Goal: Transaction & Acquisition: Purchase product/service

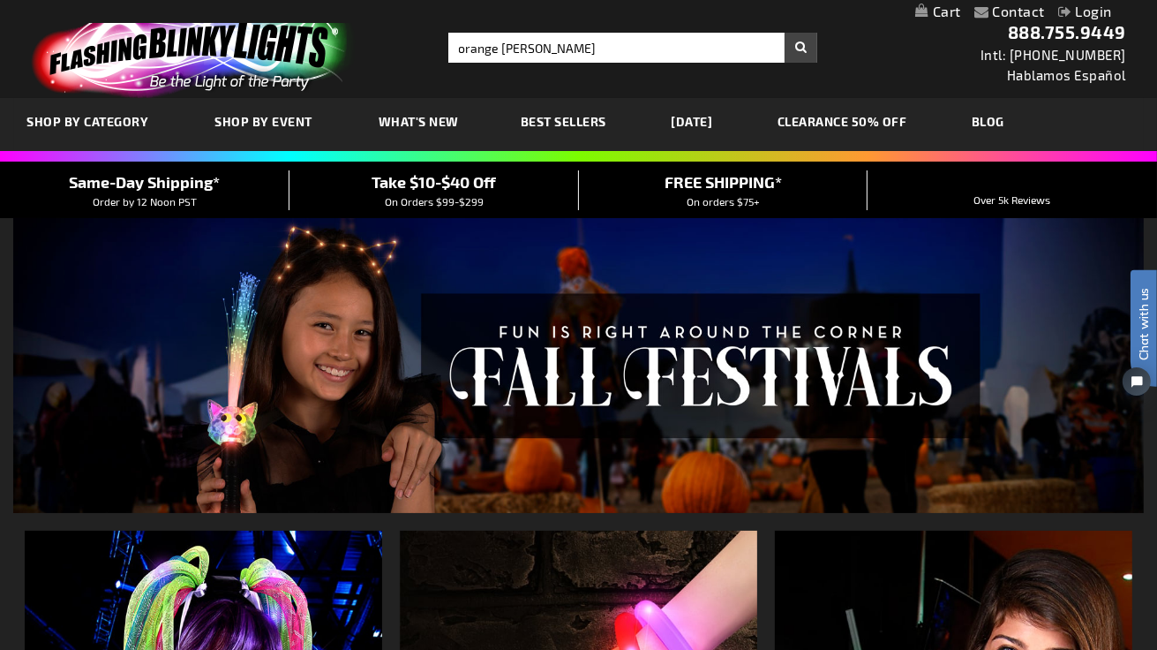
type input "orange [PERSON_NAME]"
click at [785, 33] on button "Search" at bounding box center [801, 48] width 33 height 30
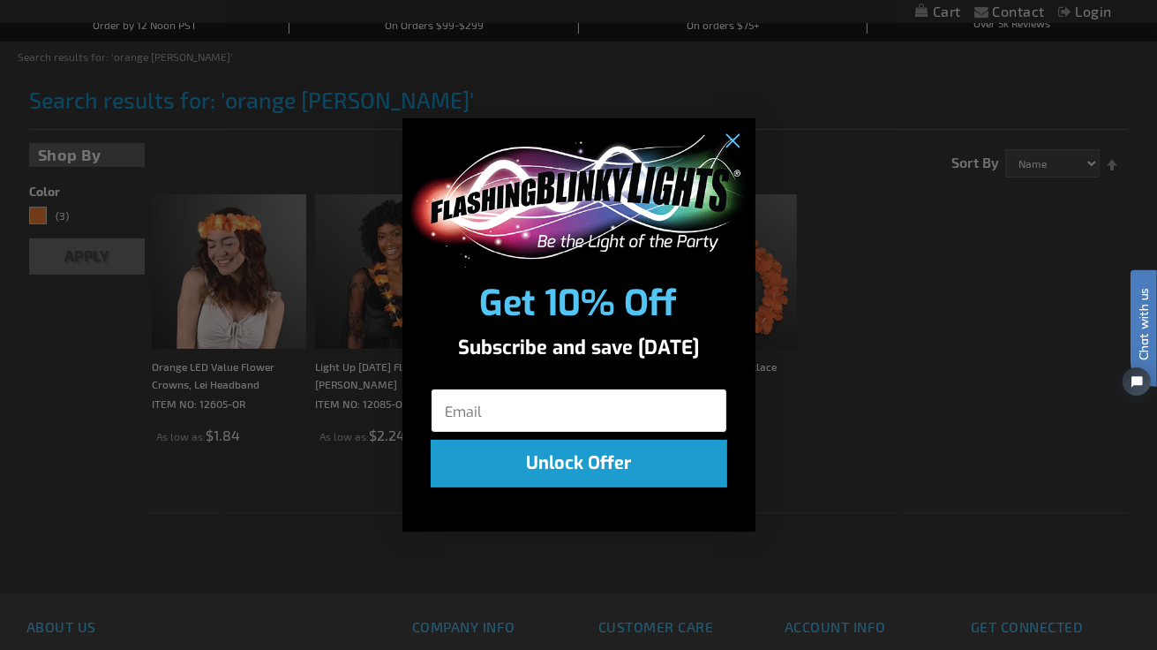
click at [522, 409] on input "Email" at bounding box center [579, 410] width 297 height 44
type input "[EMAIL_ADDRESS][DOMAIN_NAME]"
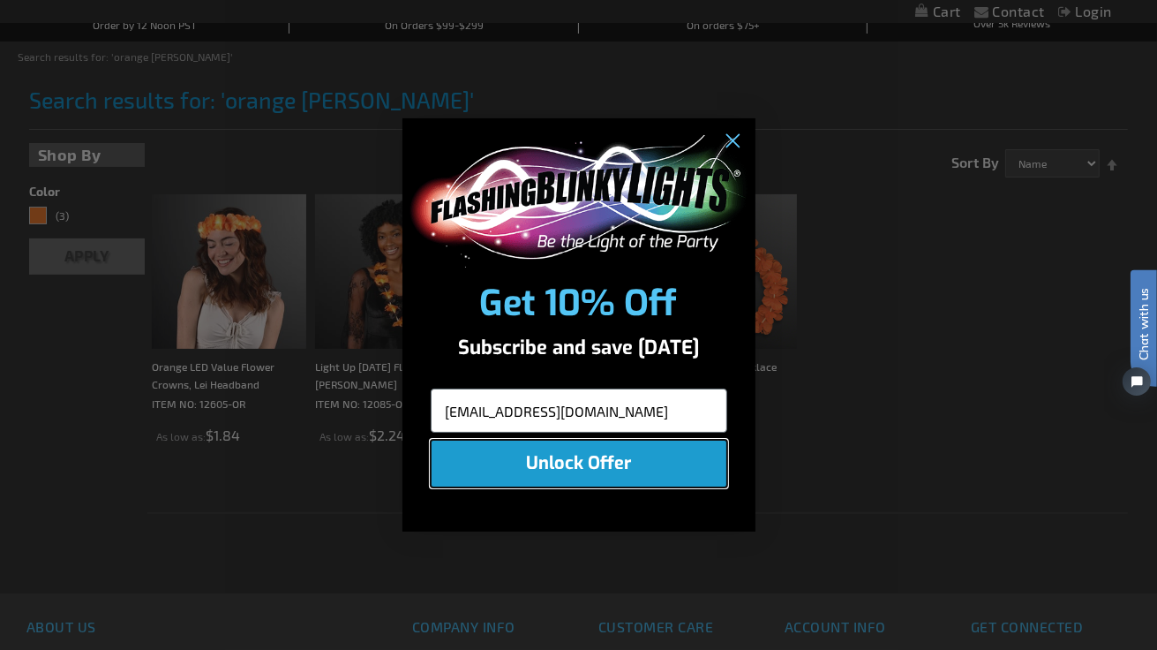
click at [533, 464] on button "Unlock Offer" at bounding box center [579, 463] width 297 height 48
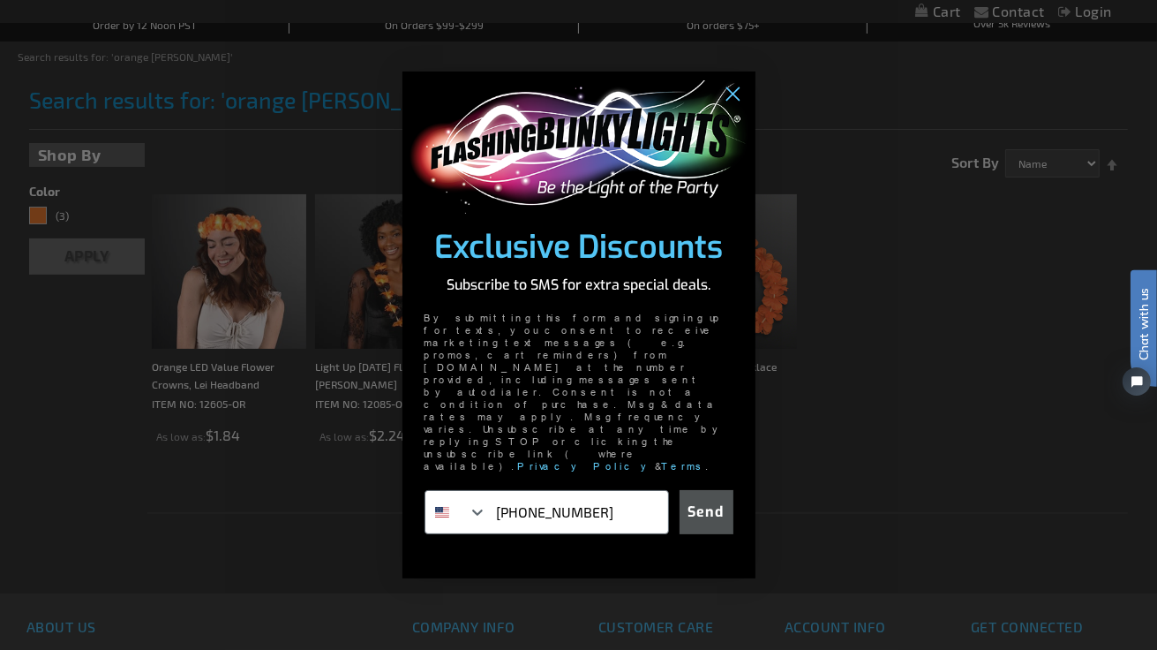
type input "[PHONE_NUMBER]"
click at [721, 490] on button "Send" at bounding box center [707, 512] width 54 height 44
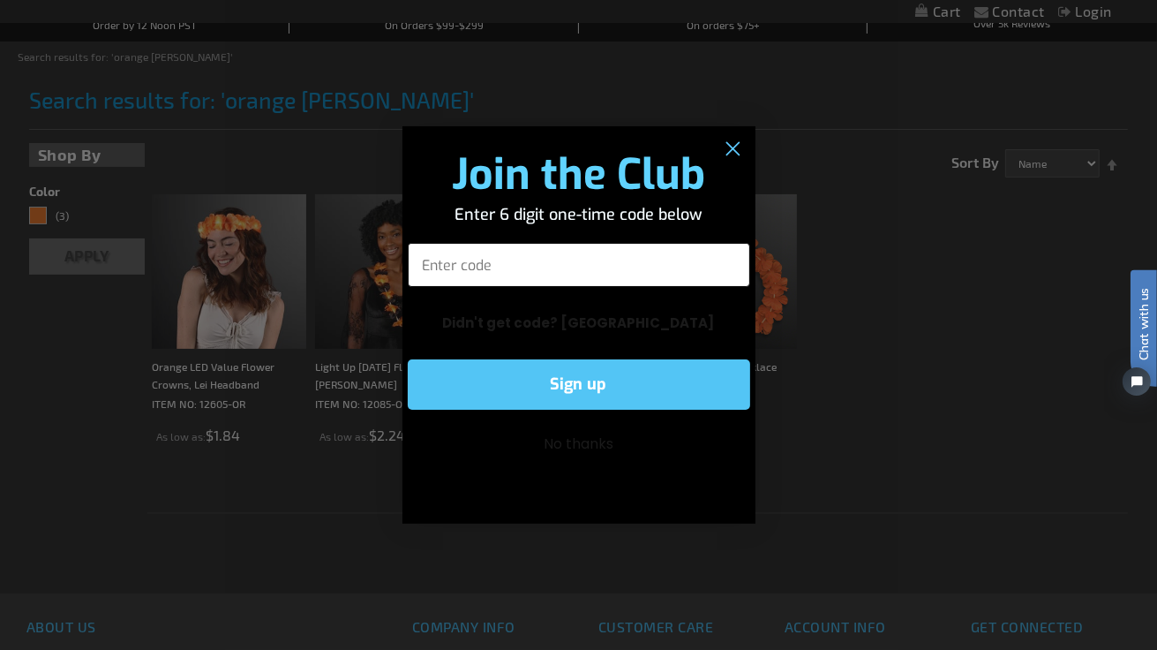
click at [571, 273] on input "Enter code" at bounding box center [579, 265] width 342 height 44
click at [741, 154] on circle "Close dialog" at bounding box center [731, 149] width 29 height 29
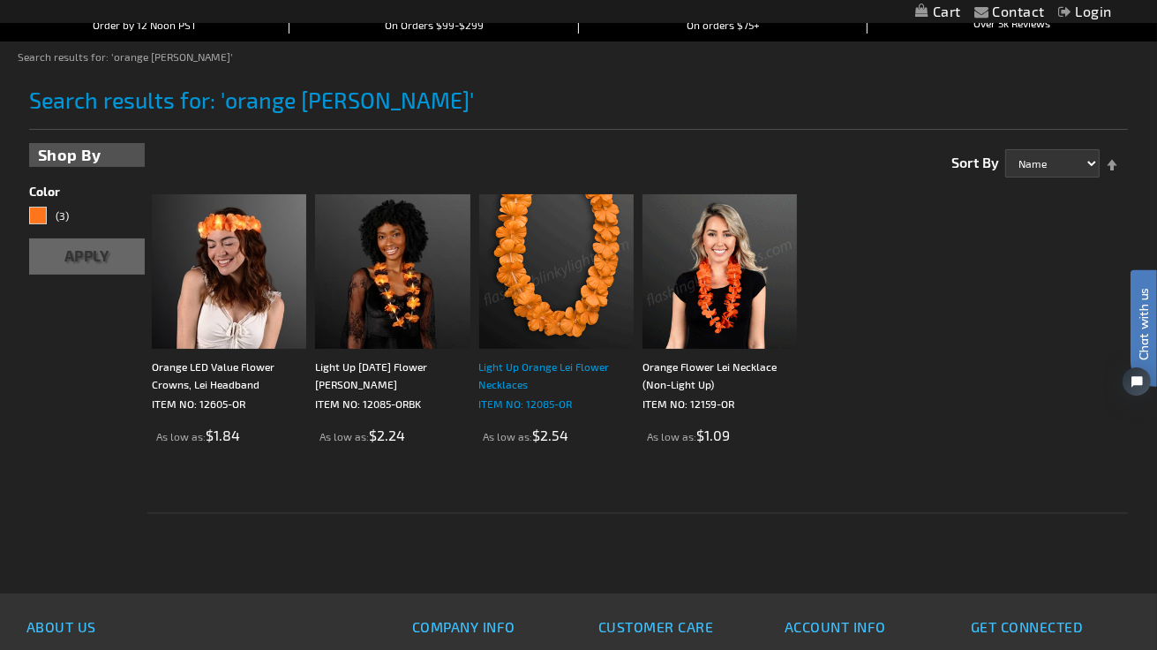
click at [526, 406] on p "ITEM NO: 12085-OR" at bounding box center [556, 403] width 154 height 18
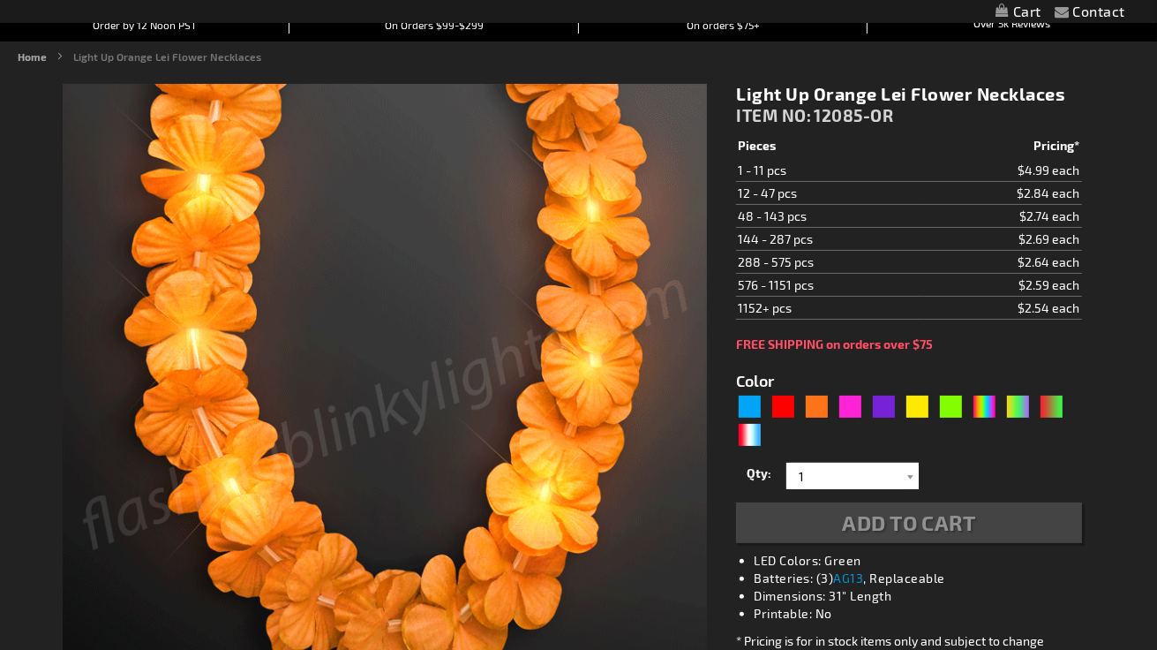
type input "5637"
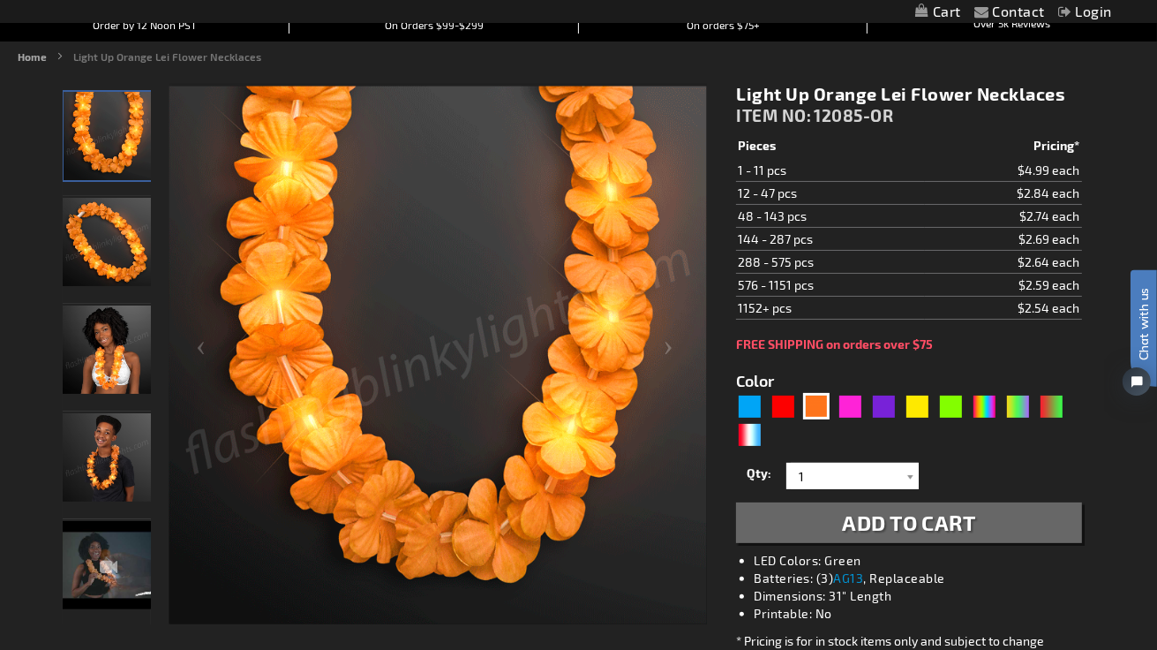
click at [542, 446] on img at bounding box center [437, 354] width 537 height 537
